Goal: Task Accomplishment & Management: Use online tool/utility

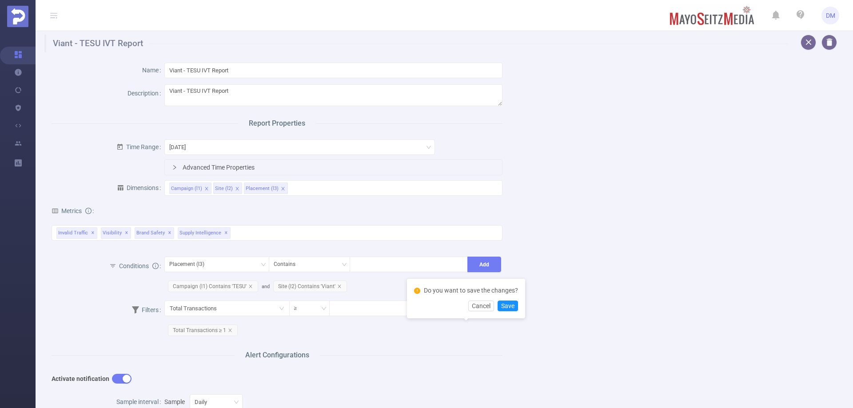
click at [727, 302] on div "Name Viant - TESU IVT Report Description Viant - TESU IVT Report Report Propert…" at bounding box center [441, 371] width 800 height 638
click at [470, 308] on button "Cancel" at bounding box center [481, 306] width 26 height 11
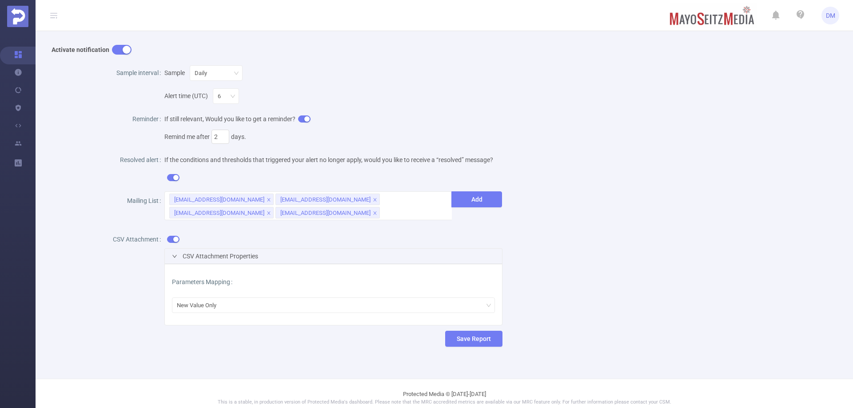
scroll to position [337, 0]
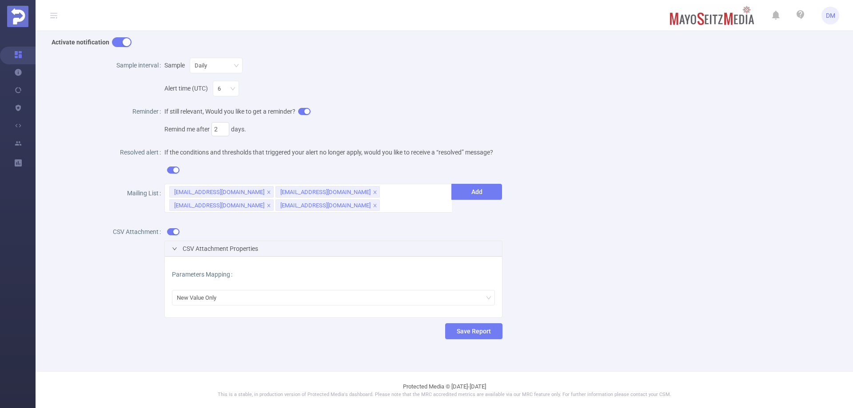
click at [287, 247] on div "CSV Attachment Properties" at bounding box center [333, 248] width 337 height 15
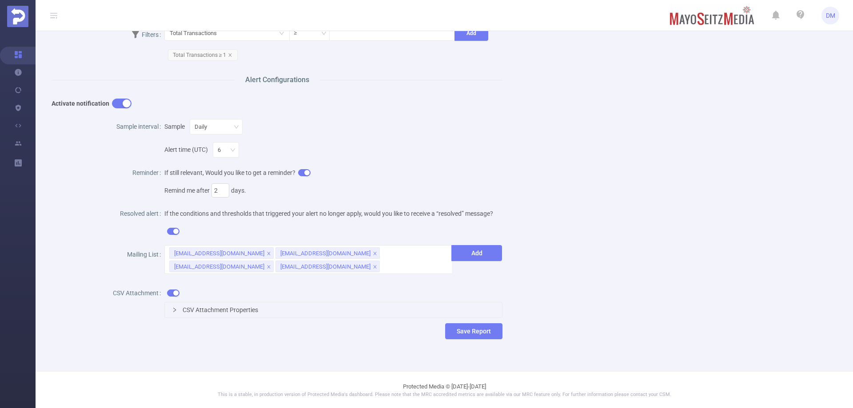
click at [263, 306] on div "CSV Attachment Properties" at bounding box center [333, 310] width 337 height 15
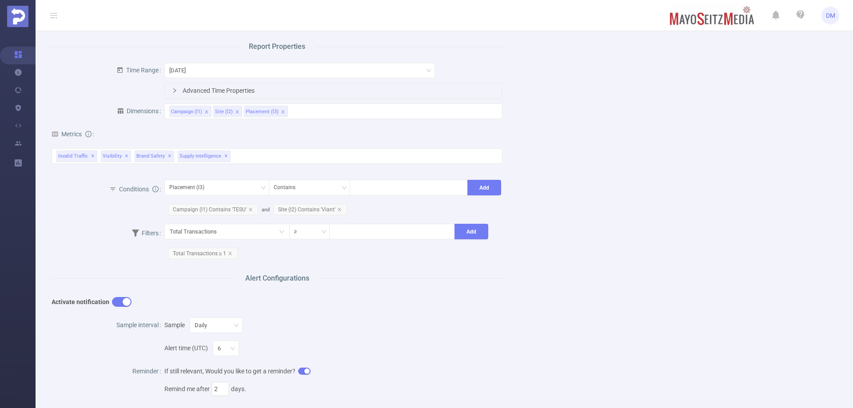
scroll to position [70, 0]
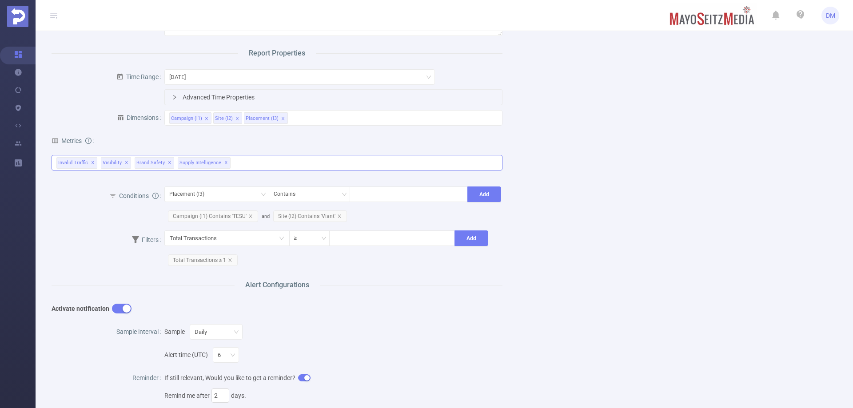
click at [144, 162] on span "Brand Safety ✕" at bounding box center [155, 163] width 40 height 12
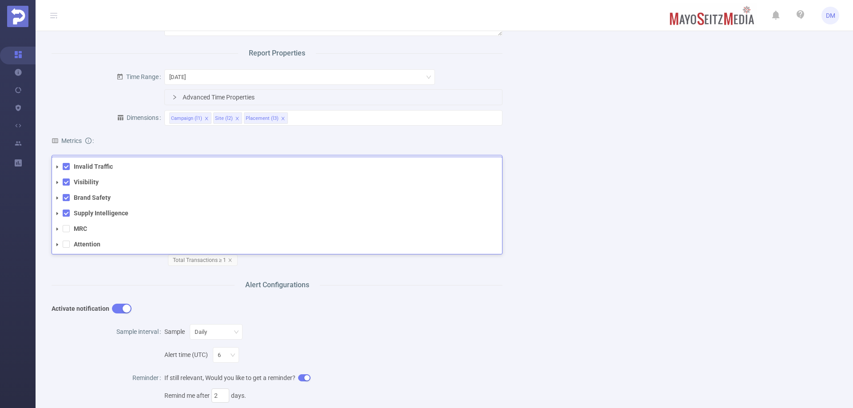
click at [57, 196] on icon "icon: caret-down" at bounding box center [57, 198] width 4 height 4
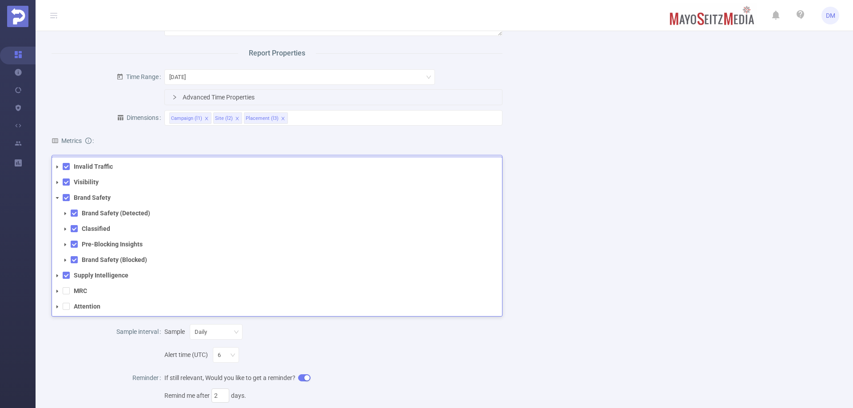
click at [56, 196] on icon "icon: caret-down" at bounding box center [57, 198] width 4 height 4
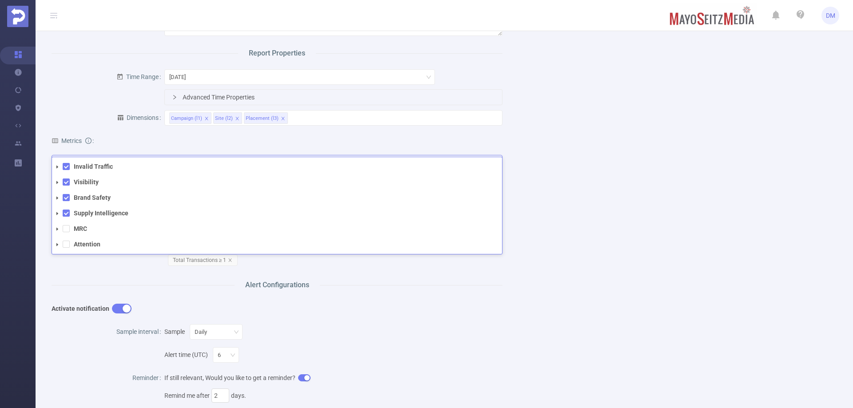
click at [56, 213] on icon "icon: caret-down" at bounding box center [57, 213] width 2 height 3
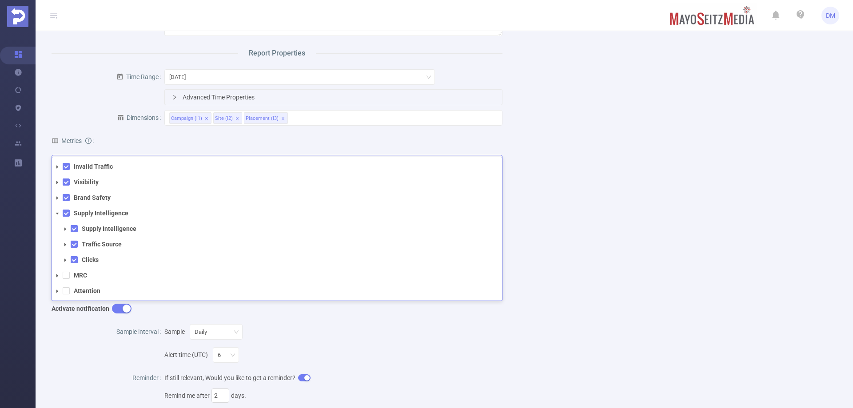
click at [55, 213] on icon "icon: caret-down" at bounding box center [57, 213] width 4 height 4
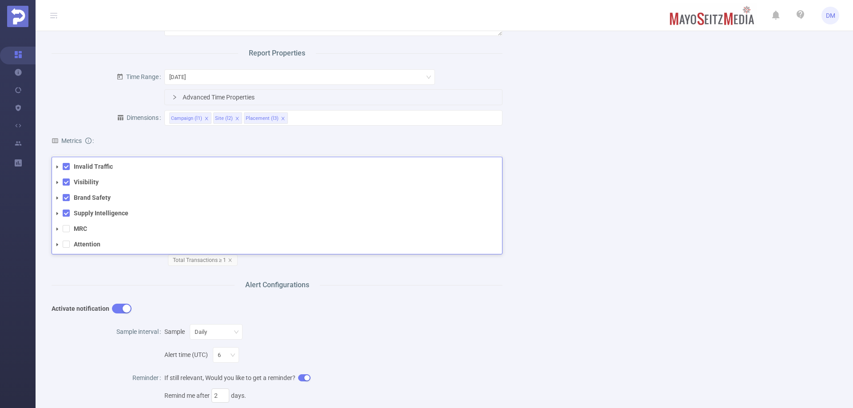
click at [610, 173] on div "Name Viant - TESU IVT Report Description Viant - TESU IVT Report Report Propert…" at bounding box center [441, 301] width 800 height 638
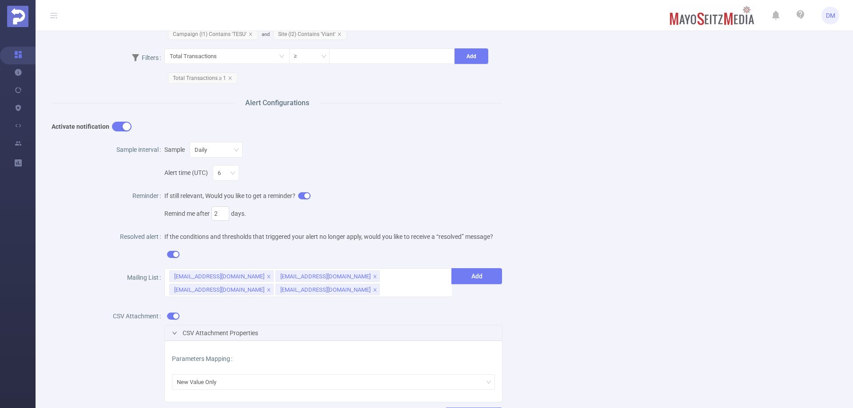
scroll to position [292, 0]
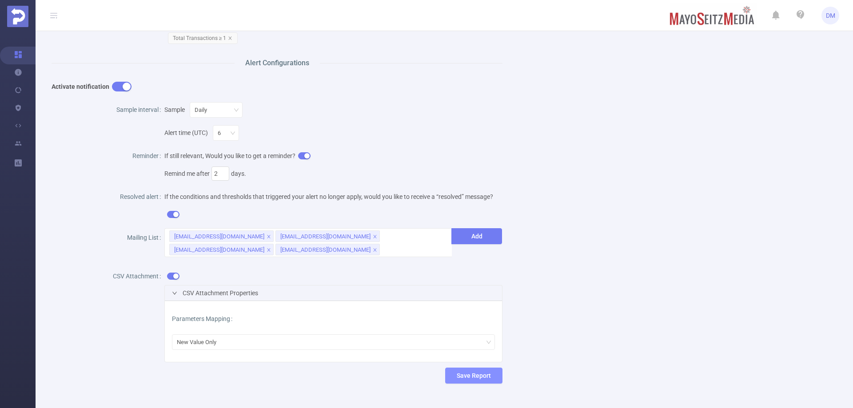
click at [492, 376] on button "Save Report" at bounding box center [473, 376] width 57 height 16
drag, startPoint x: 622, startPoint y: 175, endPoint x: 619, endPoint y: 164, distance: 11.5
click at [622, 175] on div "Name Viant - TESU IVT Report Description Viant - TESU IVT Report Report Propert…" at bounding box center [441, 79] width 800 height 638
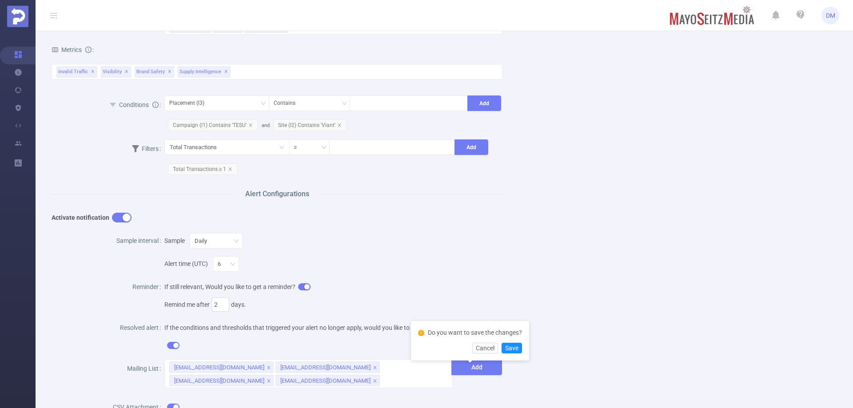
scroll to position [70, 0]
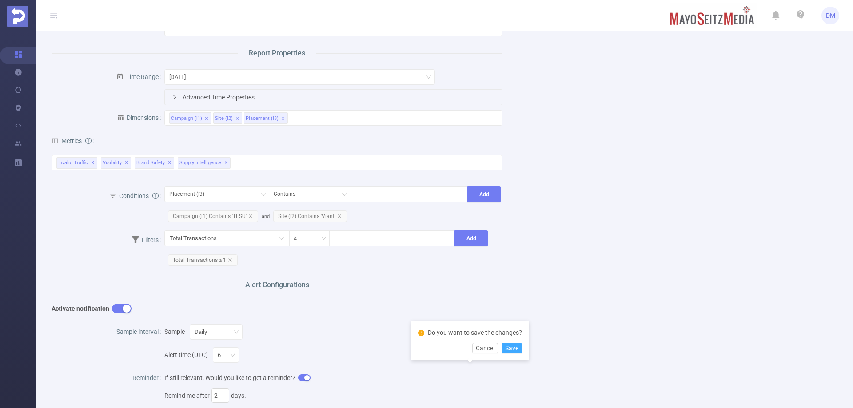
click at [514, 347] on button "Save" at bounding box center [512, 348] width 20 height 11
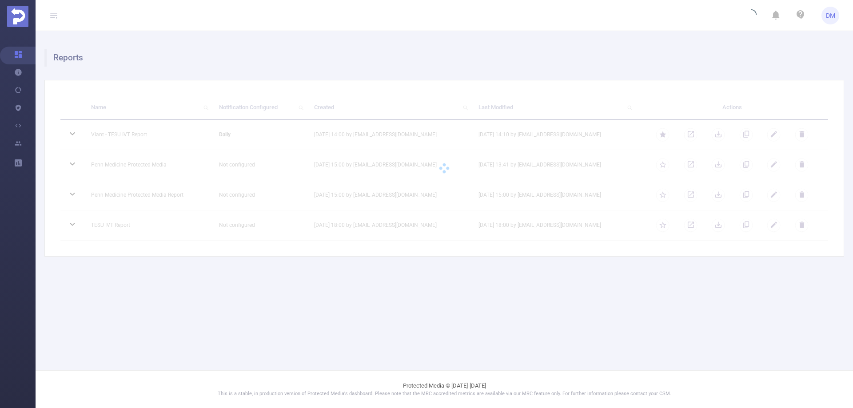
scroll to position [0, 0]
